Goal: Information Seeking & Learning: Learn about a topic

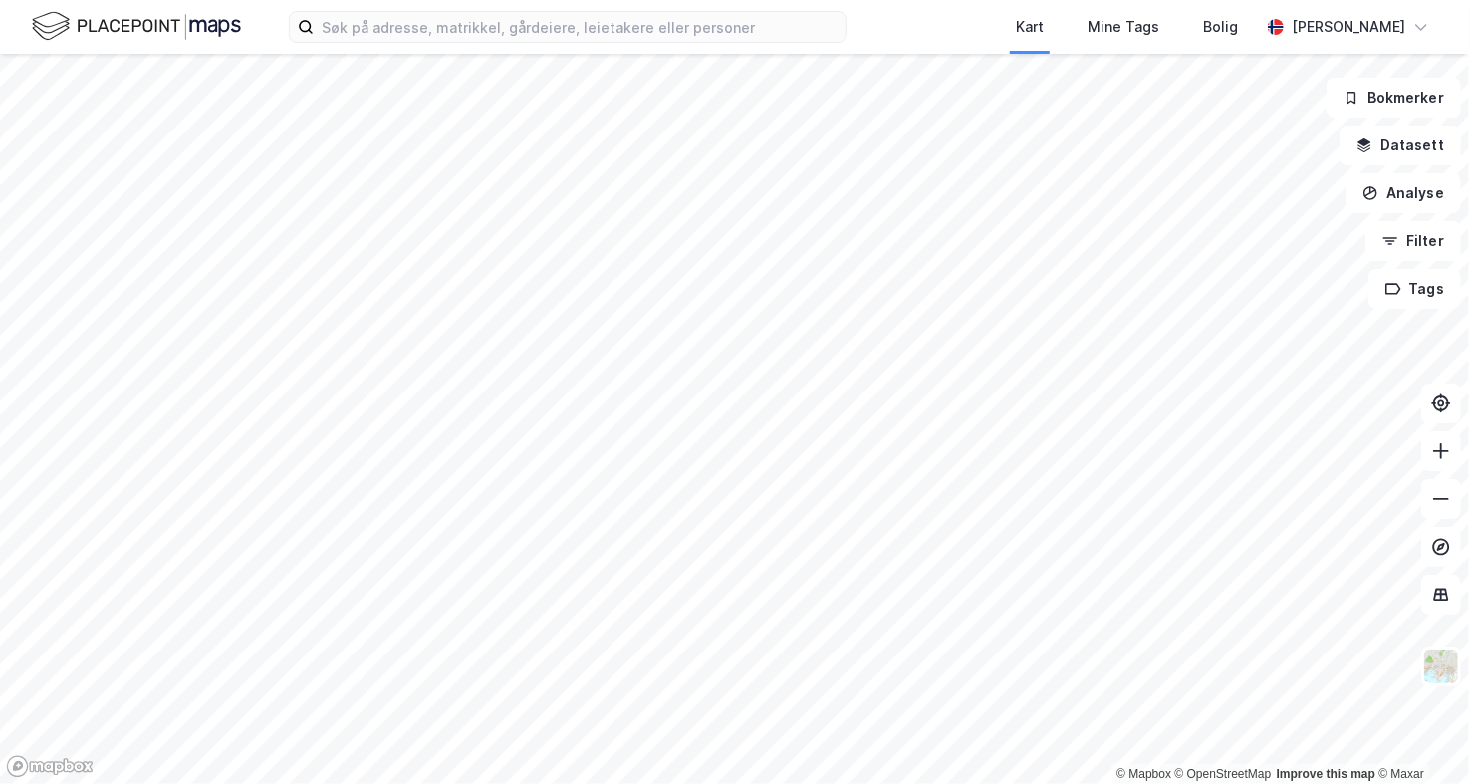
click at [770, 783] on html "Kart Mine Tags Bolig [PERSON_NAME] © Mapbox © OpenStreetMap Improve this map © …" at bounding box center [734, 392] width 1469 height 784
